Goal: Information Seeking & Learning: Learn about a topic

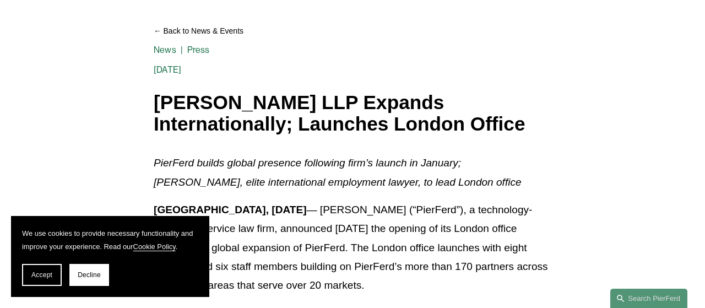
click at [39, 274] on span "Accept" at bounding box center [41, 275] width 21 height 8
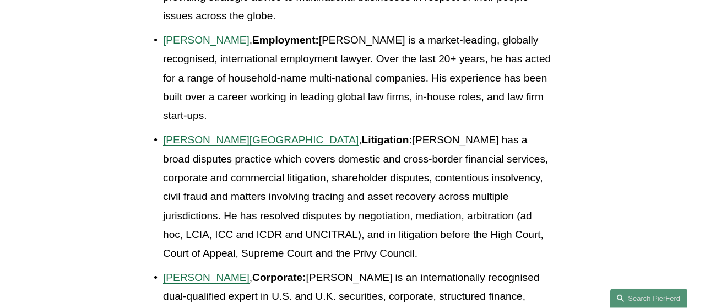
scroll to position [1260, 0]
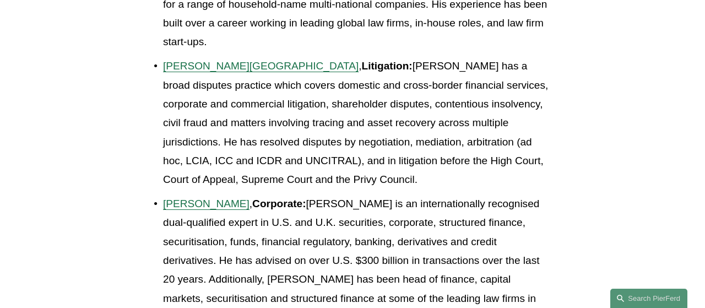
click at [224, 60] on span "[PERSON_NAME][GEOGRAPHIC_DATA]" at bounding box center [261, 66] width 196 height 12
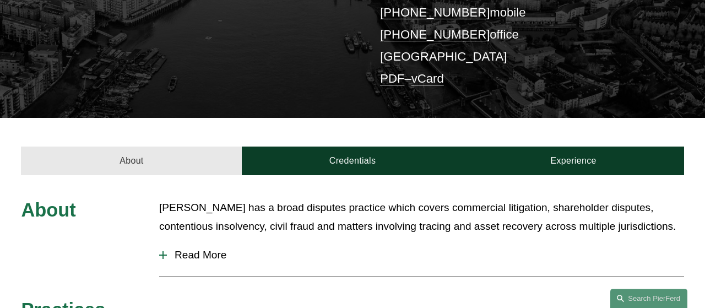
scroll to position [344, 0]
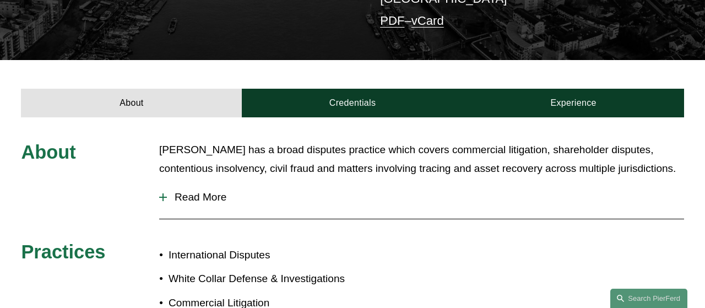
click at [166, 197] on div at bounding box center [163, 197] width 8 height 1
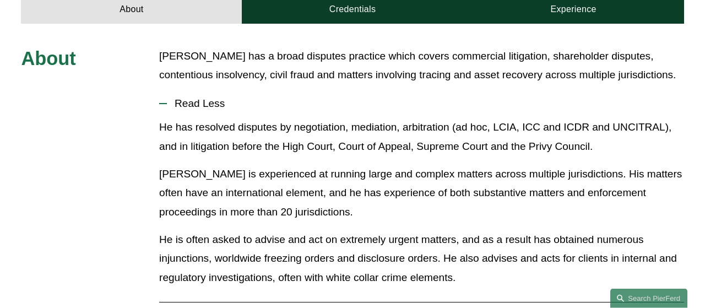
scroll to position [286, 0]
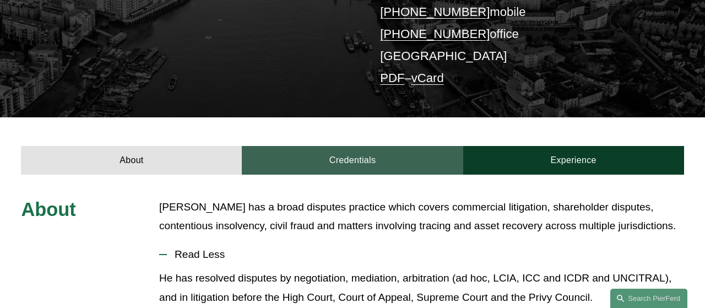
click at [341, 146] on link "Credentials" at bounding box center [352, 160] width 221 height 29
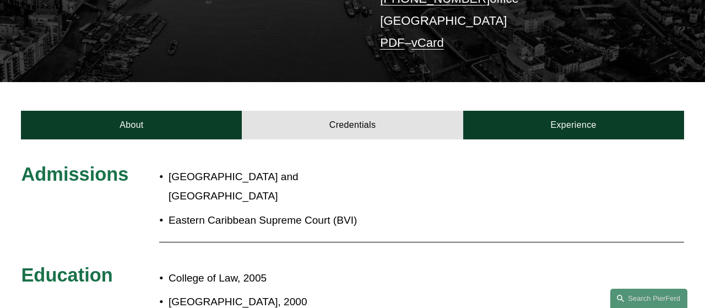
scroll to position [344, 0]
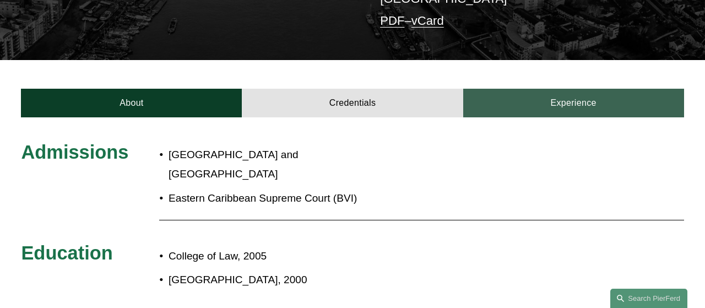
click at [543, 89] on link "Experience" at bounding box center [573, 103] width 221 height 29
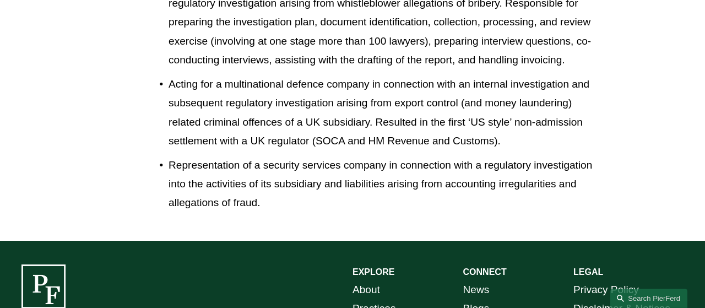
scroll to position [1947, 0]
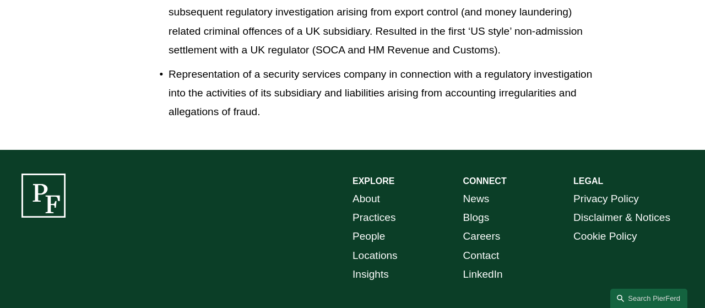
click at [478, 189] on link "News" at bounding box center [476, 198] width 26 height 19
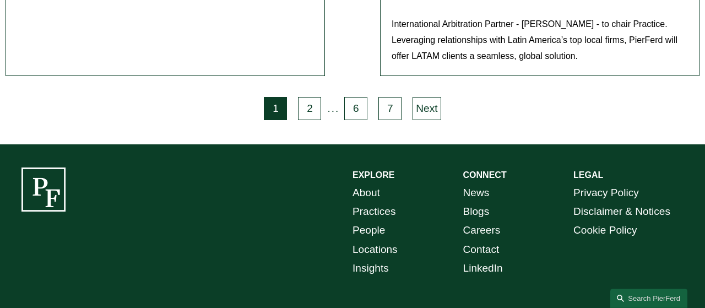
scroll to position [2635, 0]
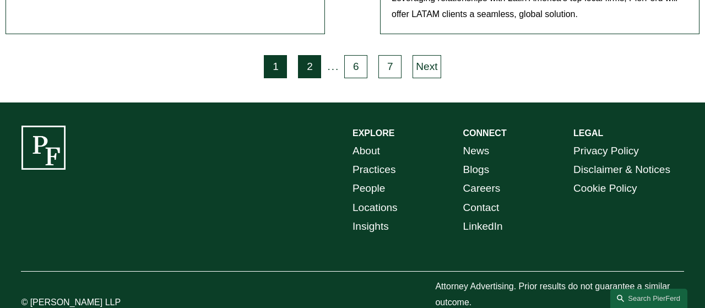
click at [309, 55] on link "2" at bounding box center [309, 66] width 23 height 23
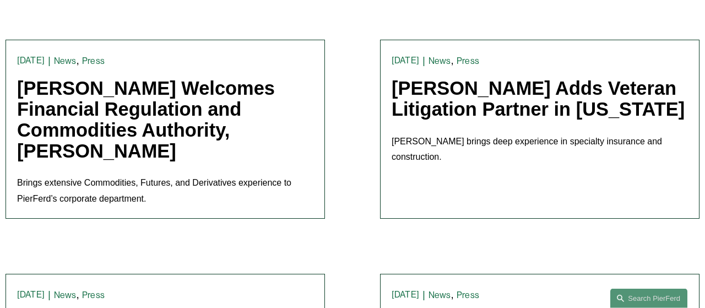
scroll to position [286, 0]
